Goal: Transaction & Acquisition: Purchase product/service

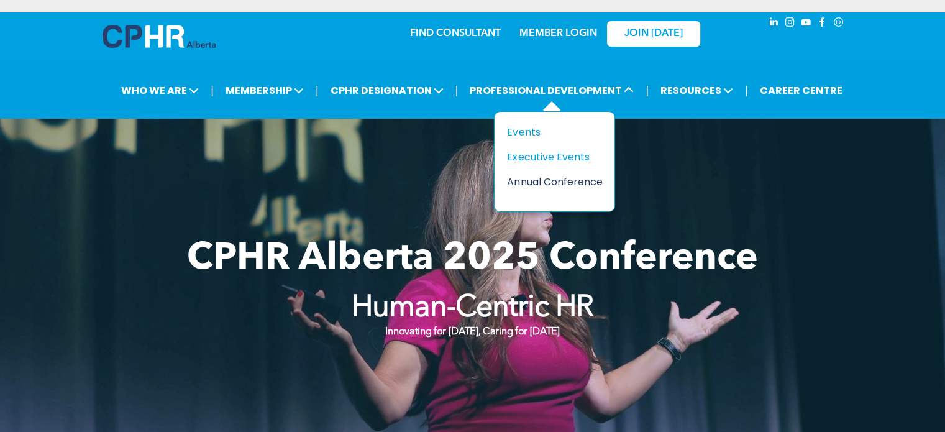
click at [526, 181] on div "Annual Conference" at bounding box center [550, 182] width 86 height 16
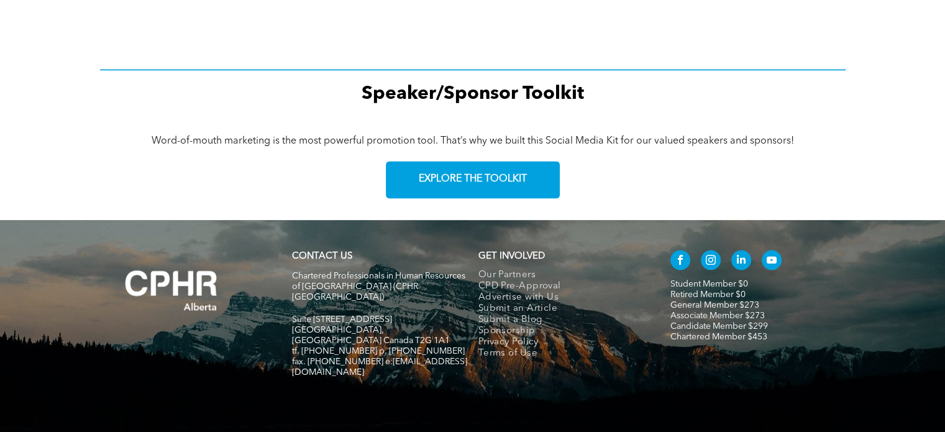
scroll to position [1895, 0]
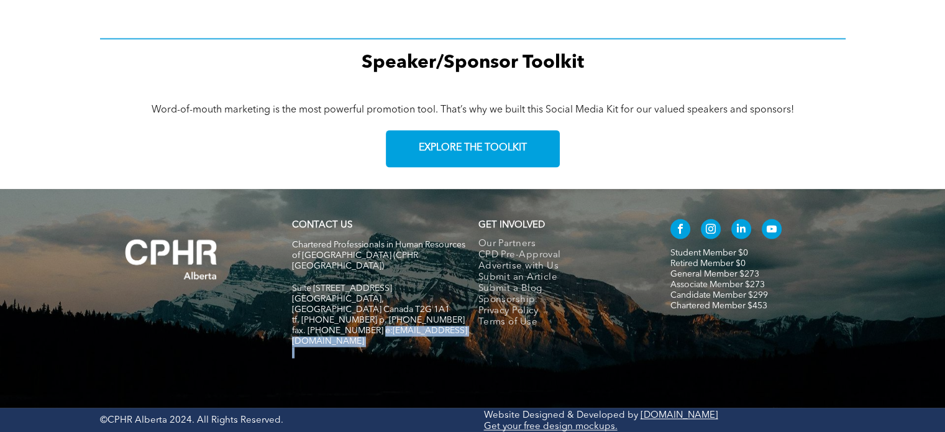
drag, startPoint x: 373, startPoint y: 310, endPoint x: 431, endPoint y: 317, distance: 57.6
click at [431, 317] on div "Chartered Professionals in Human Resources of [GEOGRAPHIC_DATA] ([GEOGRAPHIC_DA…" at bounding box center [379, 299] width 175 height 121
copy div "[EMAIL_ADDRESS][DOMAIN_NAME]"
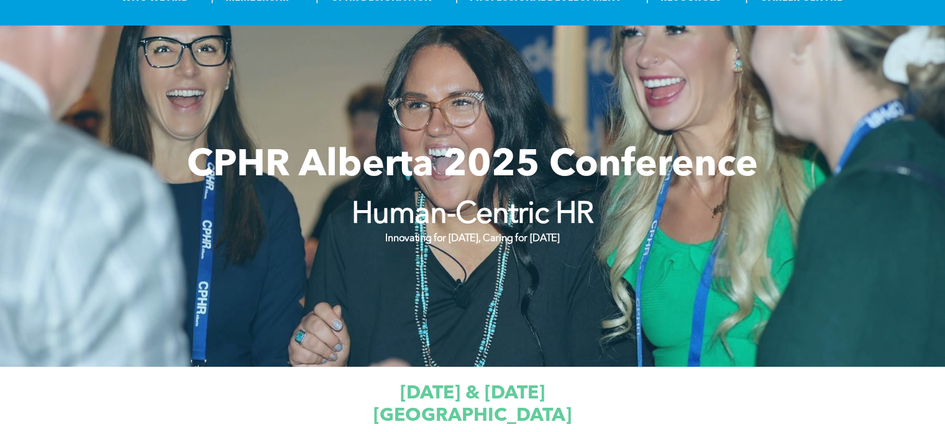
scroll to position [404, 0]
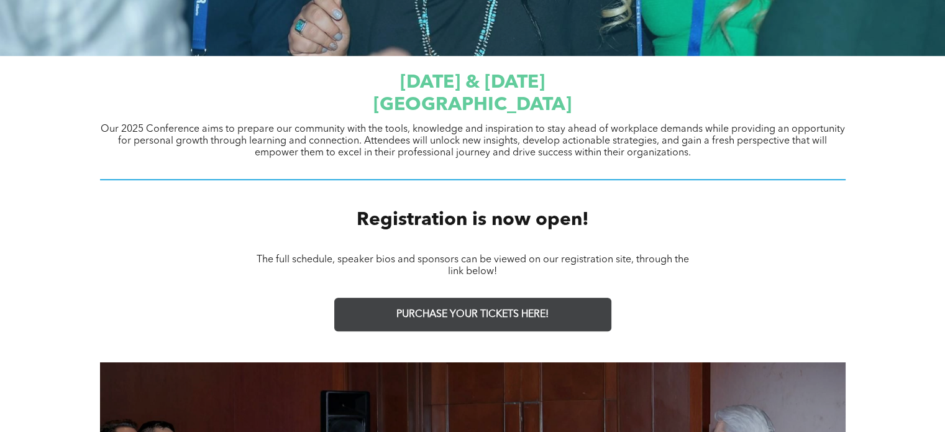
click at [464, 311] on span "PURCHASE YOUR TICKETS HERE!" at bounding box center [472, 315] width 152 height 12
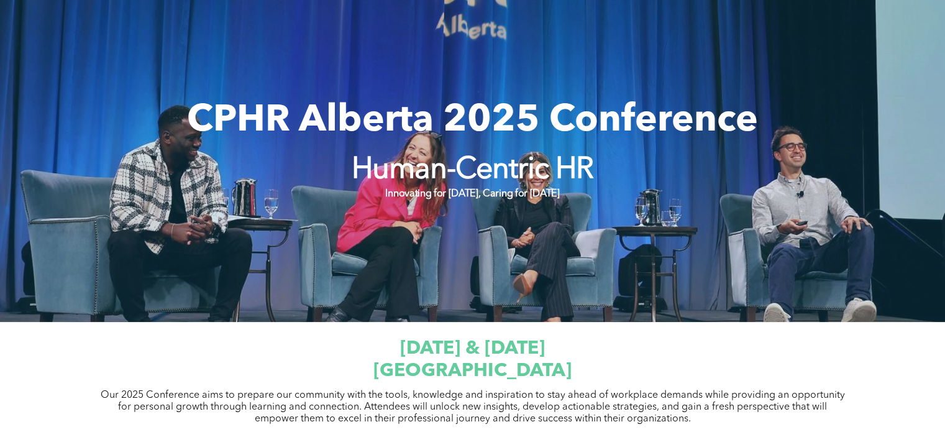
scroll to position [0, 0]
